Goal: Task Accomplishment & Management: Manage account settings

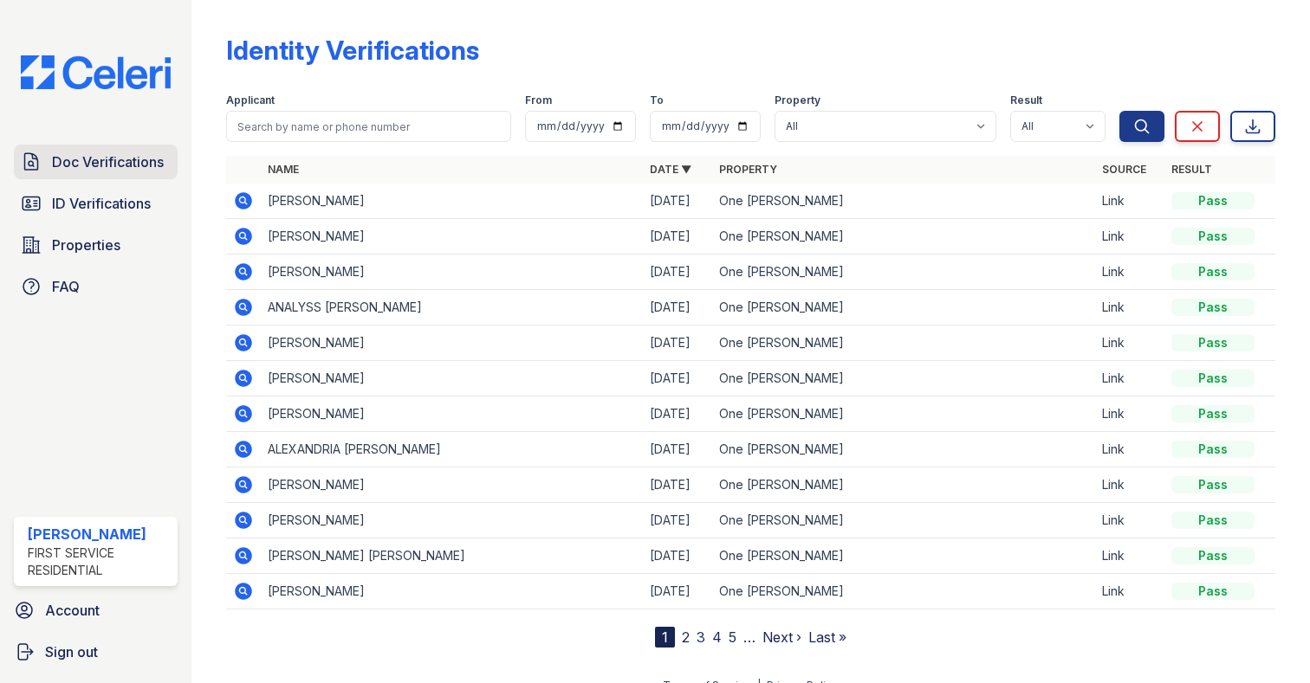
click at [74, 168] on span "Doc Verifications" at bounding box center [108, 162] width 112 height 21
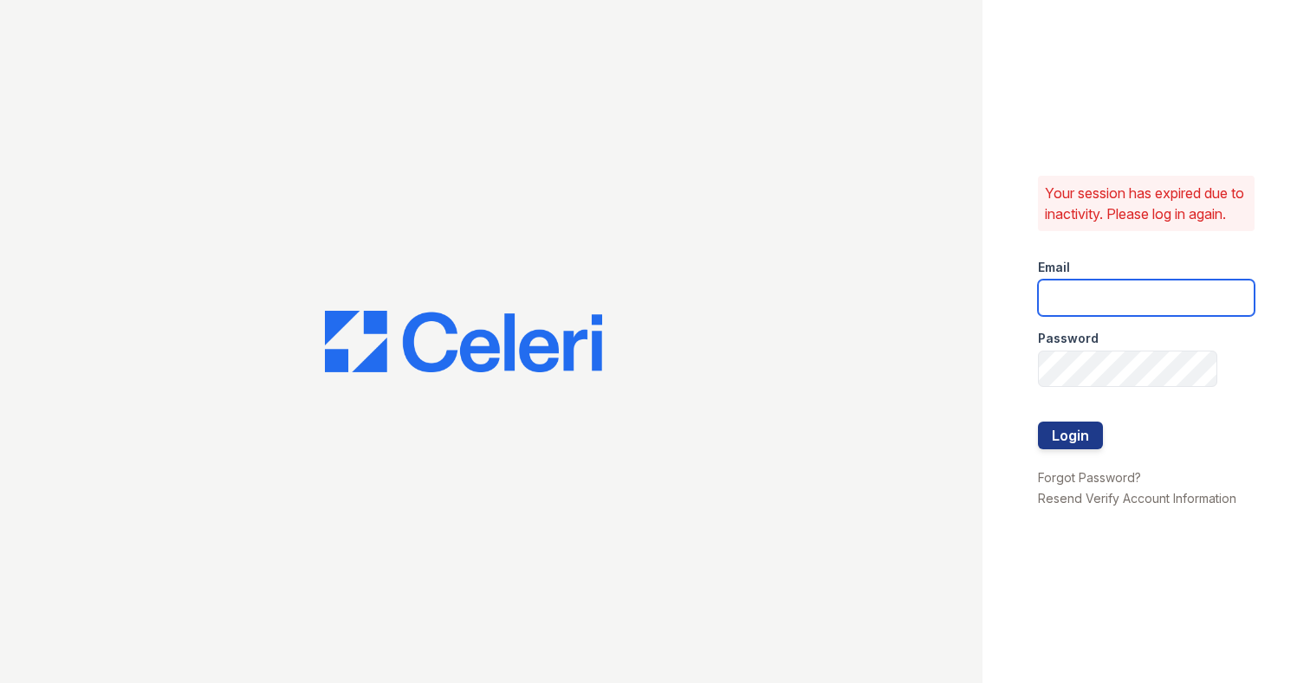
click at [1116, 301] on input "email" at bounding box center [1146, 298] width 217 height 36
click at [1111, 307] on input "email" at bounding box center [1146, 298] width 217 height 36
click at [1088, 312] on input "mi" at bounding box center [1146, 298] width 217 height 36
type input "[PERSON_NAME][EMAIL_ADDRESS][DOMAIN_NAME]"
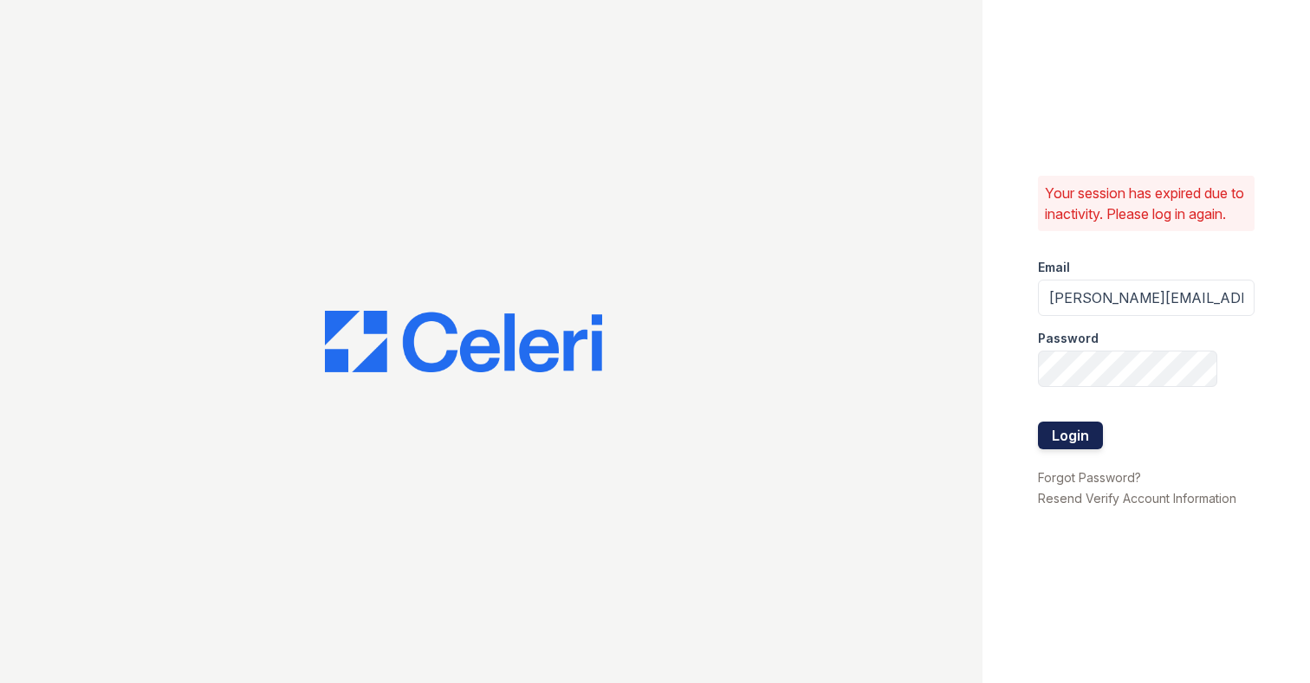
click at [1076, 442] on button "Login" at bounding box center [1070, 436] width 65 height 28
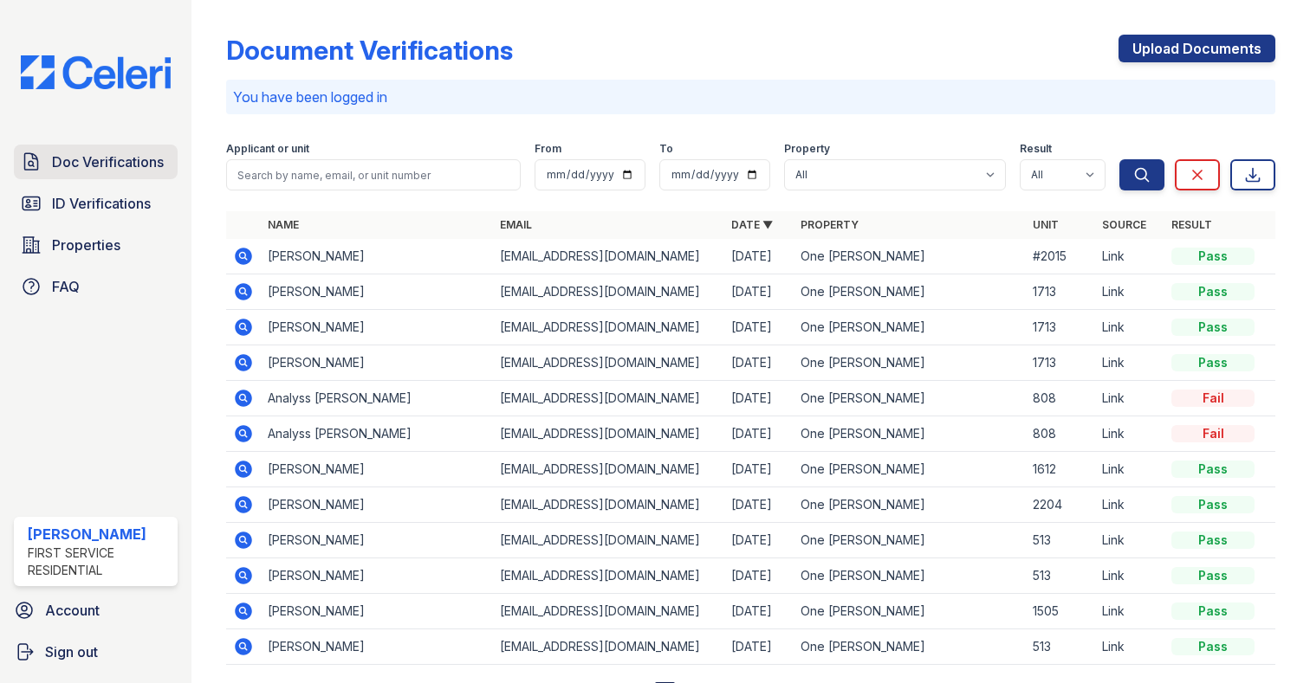
drag, startPoint x: 0, startPoint y: 0, endPoint x: 117, endPoint y: 161, distance: 199.1
click at [117, 161] on span "Doc Verifications" at bounding box center [108, 162] width 112 height 21
